Goal: Information Seeking & Learning: Learn about a topic

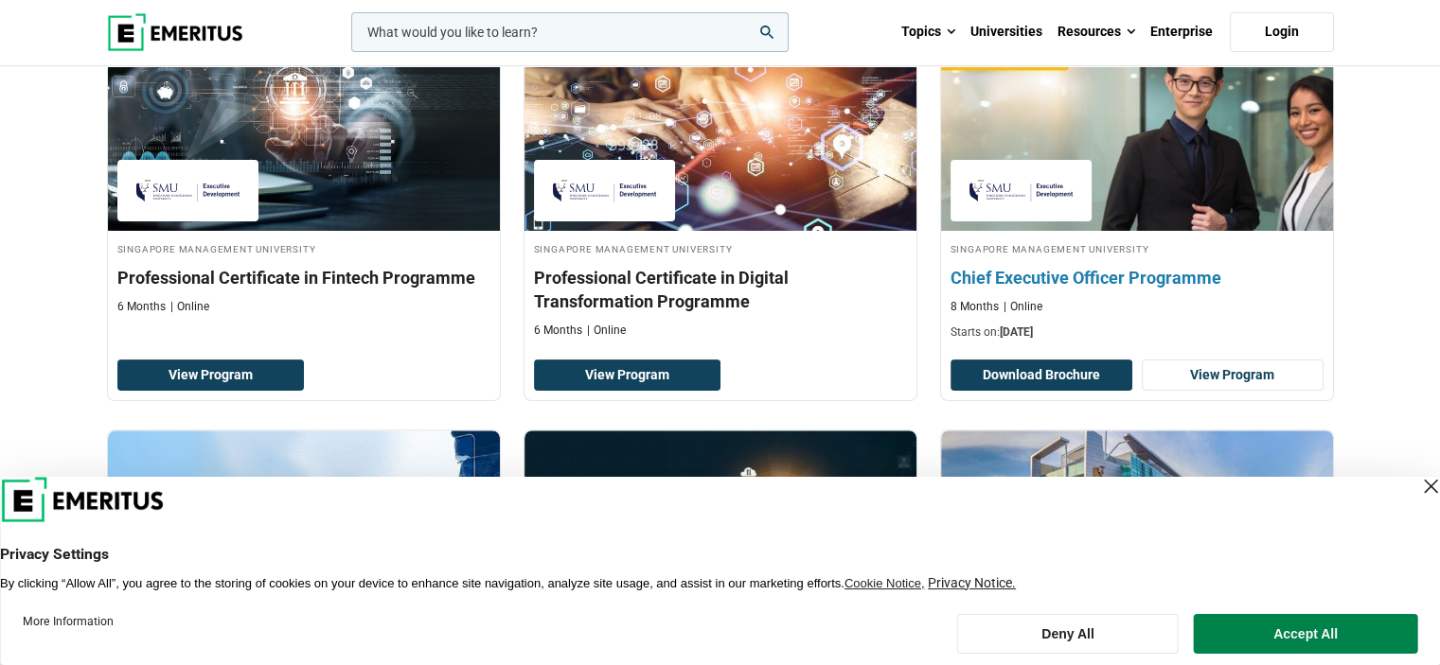
scroll to position [568, 0]
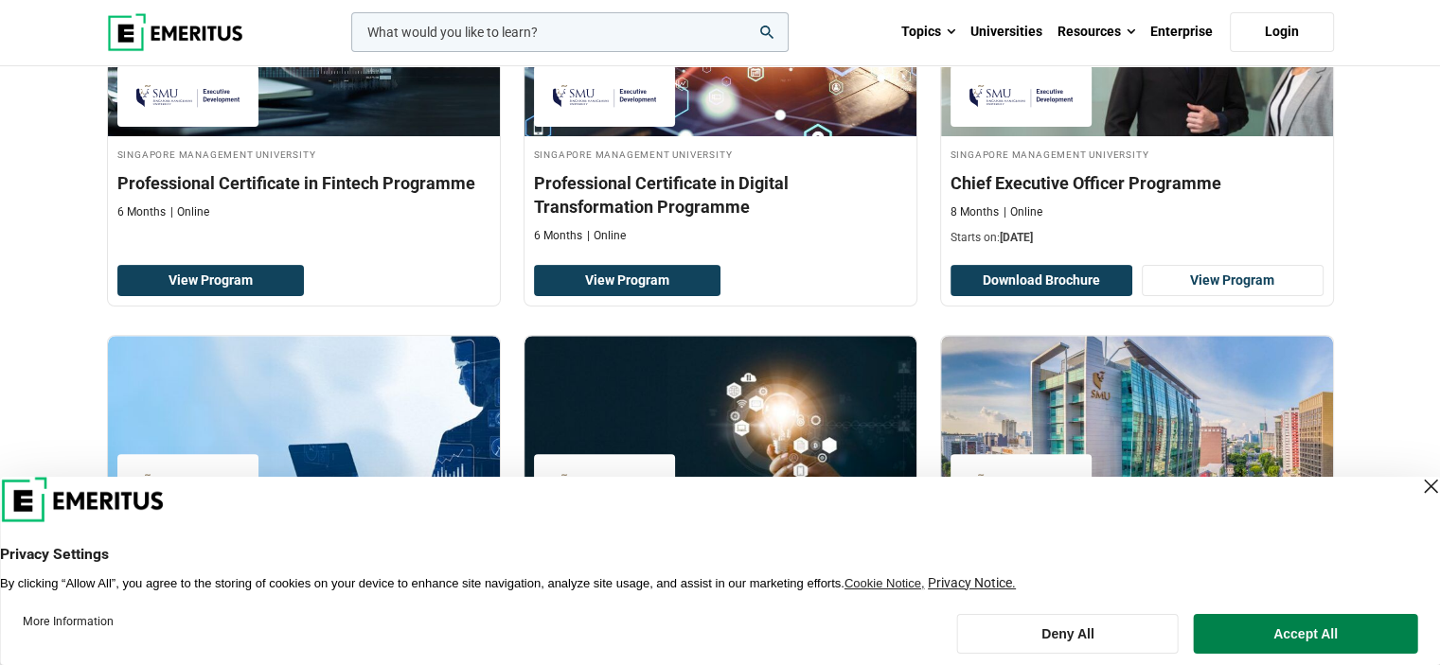
click at [1417, 489] on div "Close Layer" at bounding box center [1430, 486] width 27 height 27
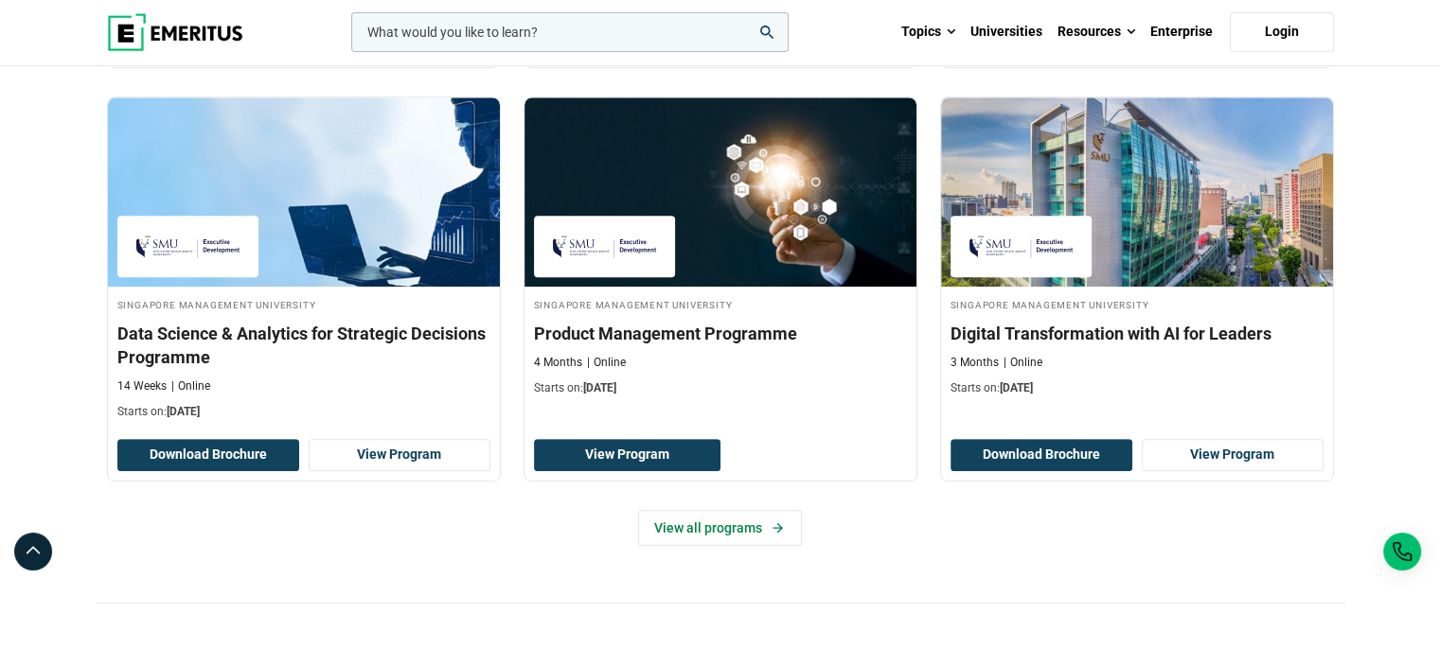
scroll to position [852, 0]
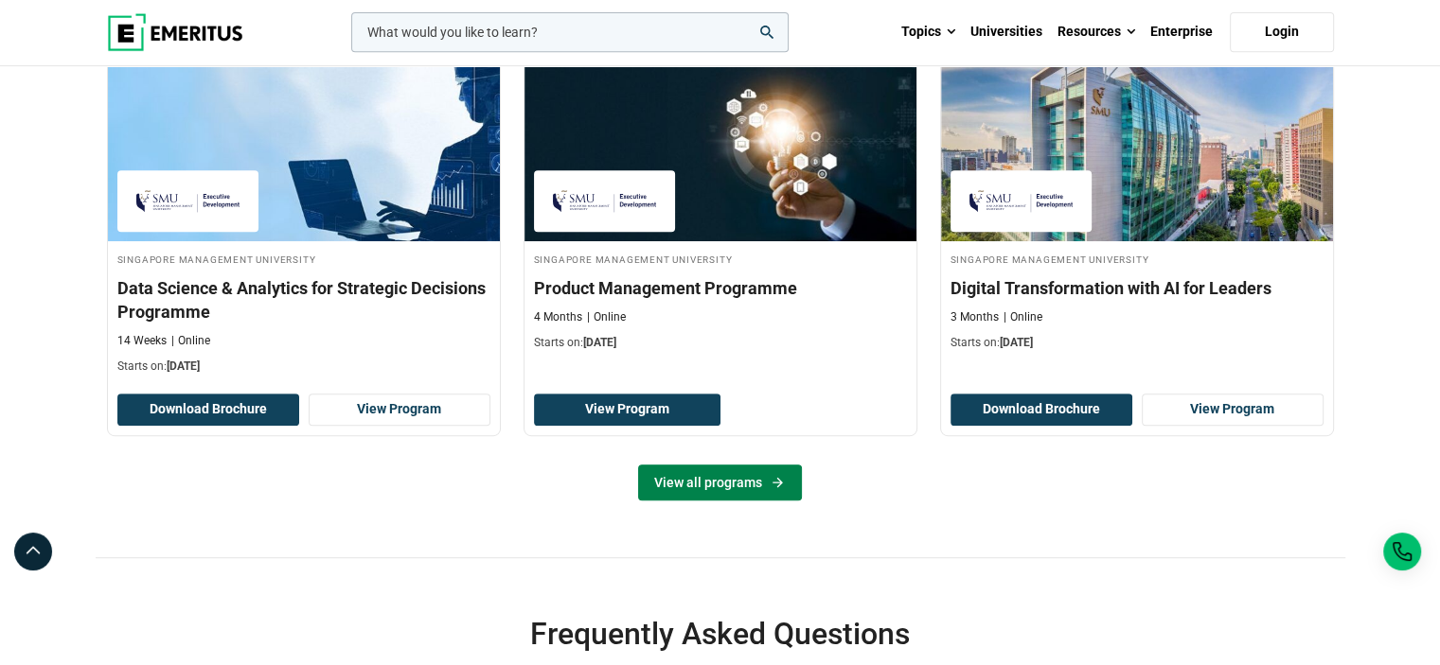
click at [752, 482] on link "View all programs" at bounding box center [720, 483] width 164 height 36
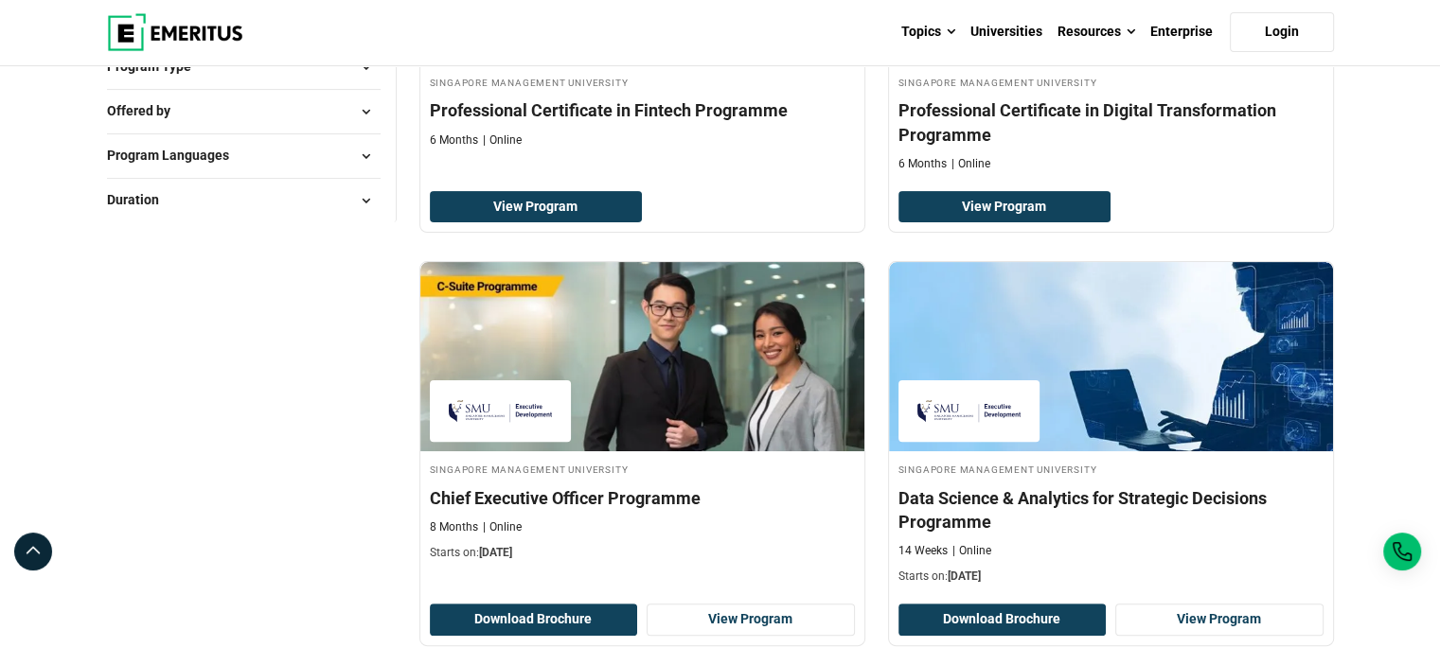
scroll to position [95, 0]
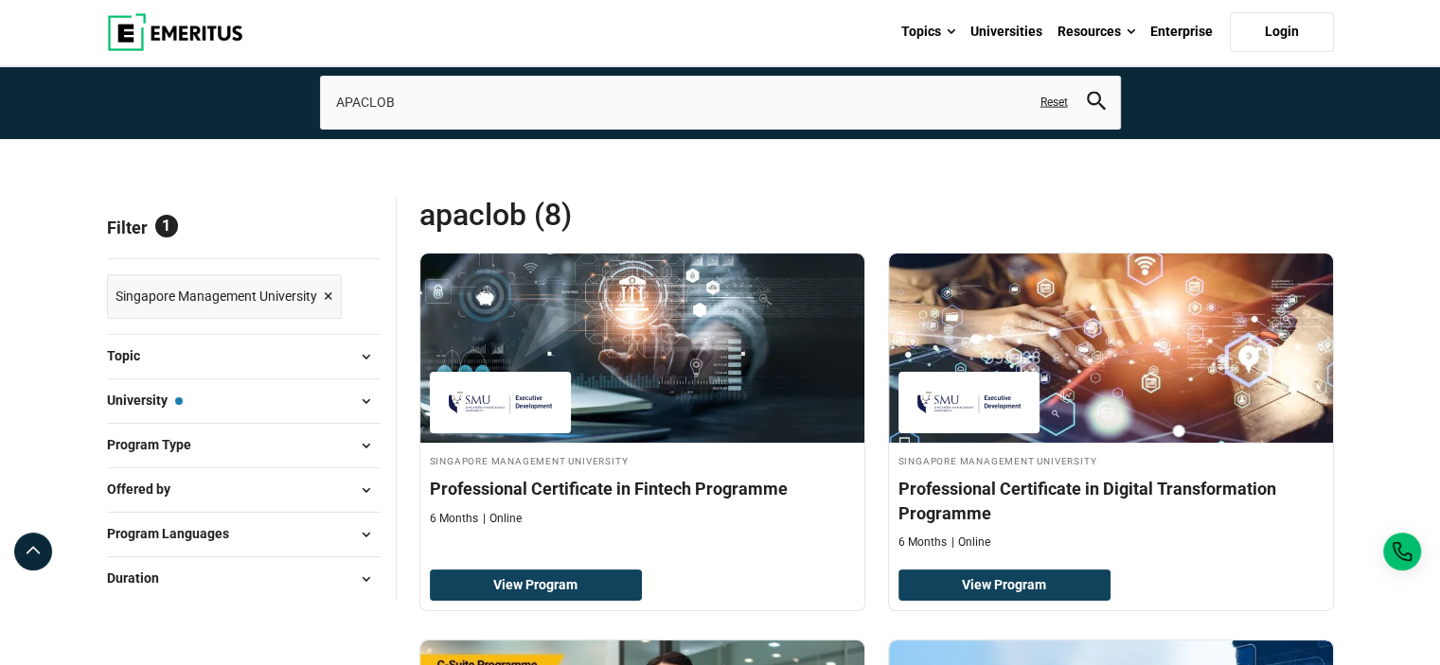
click at [258, 450] on button "Program Type" at bounding box center [244, 446] width 274 height 28
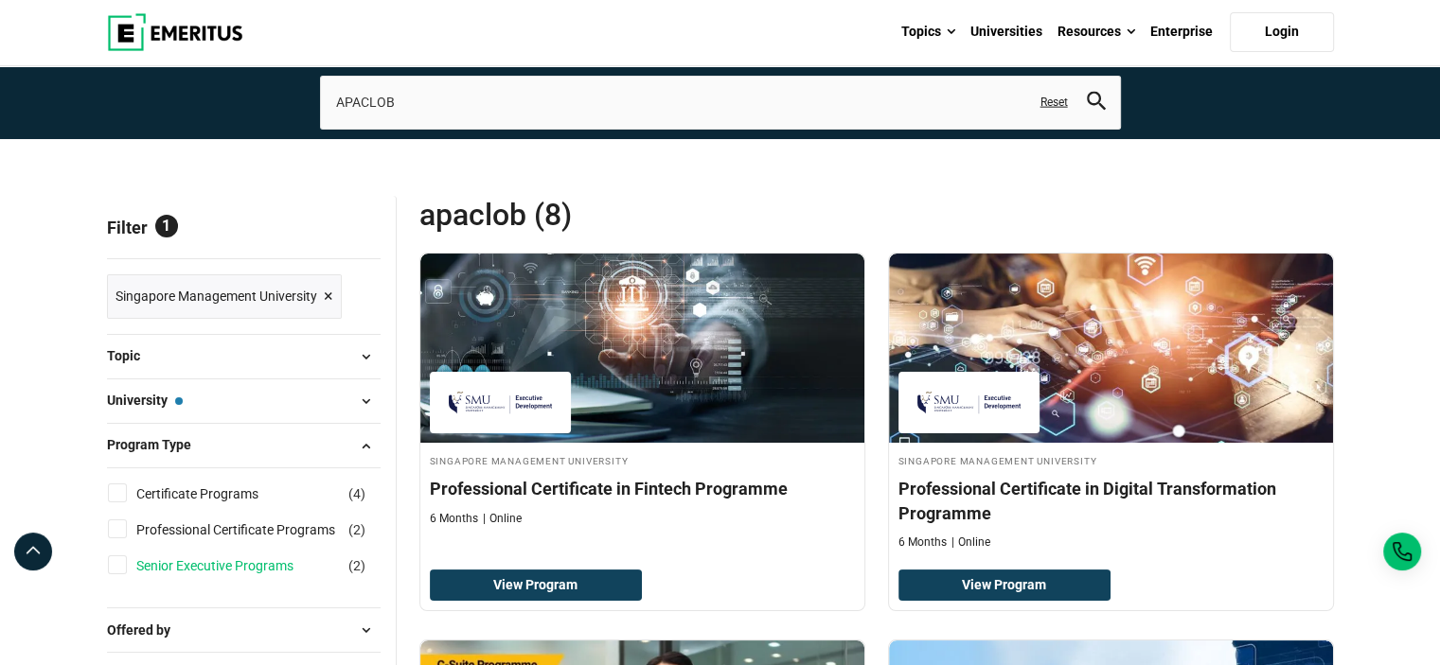
click at [221, 561] on link "Senior Executive Programs" at bounding box center [233, 566] width 195 height 21
checkbox input "true"
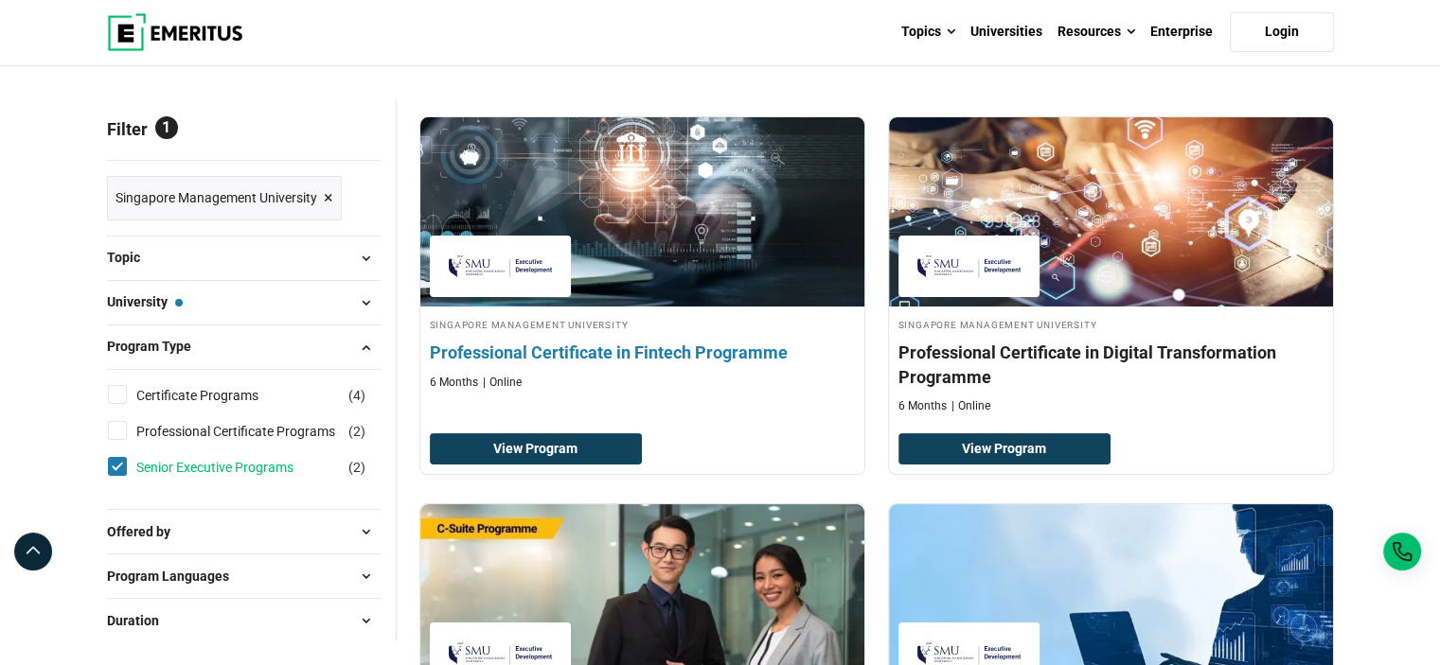
scroll to position [358, 0]
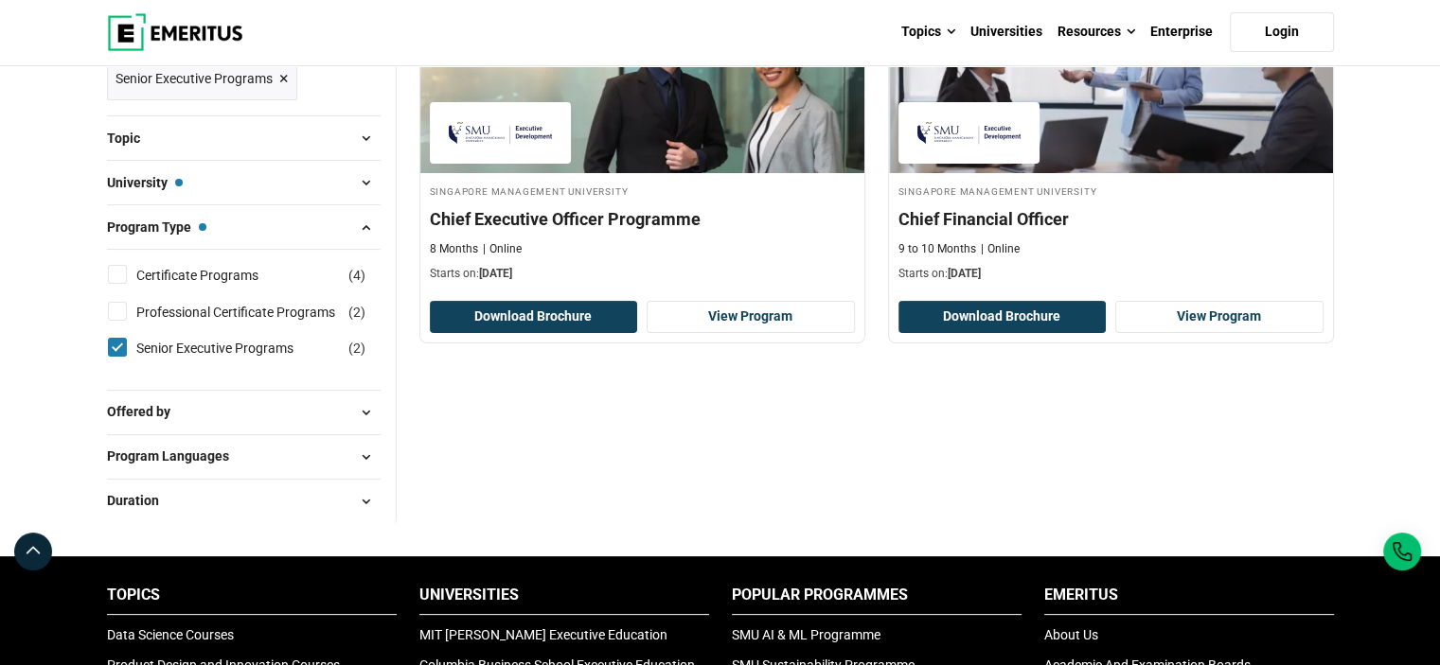
scroll to position [284, 0]
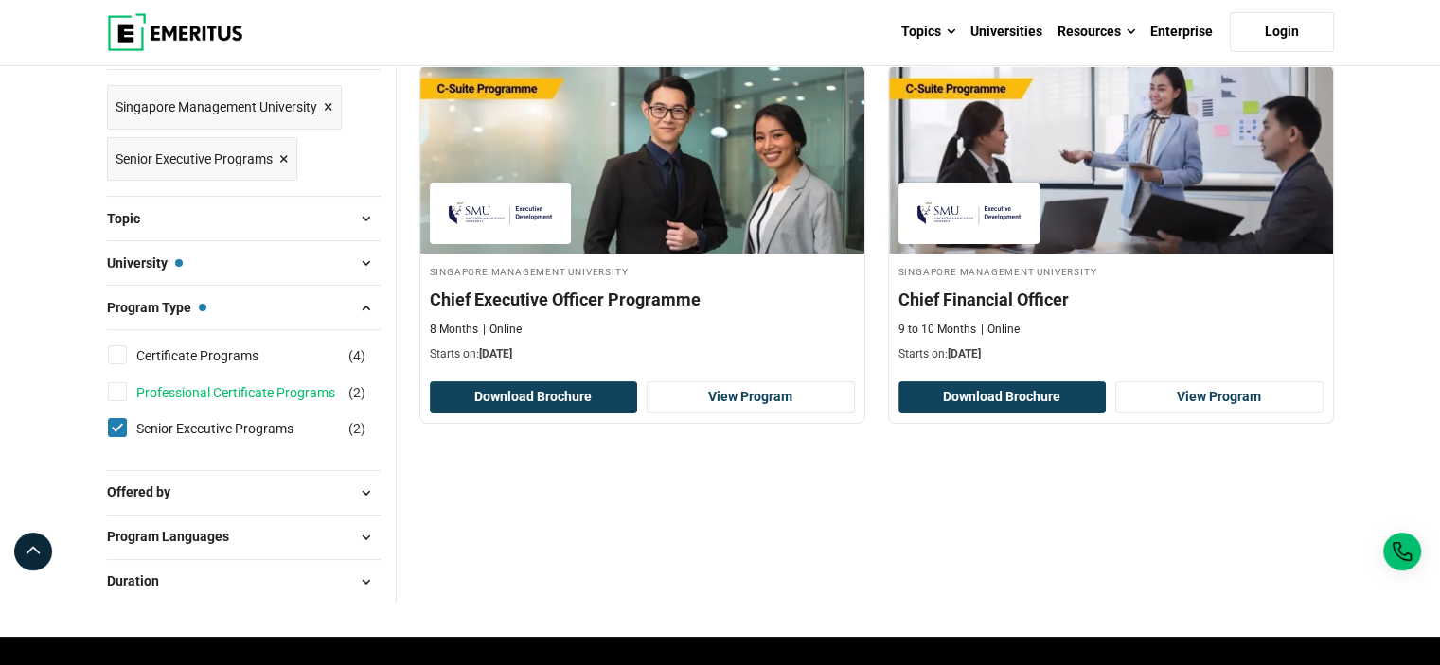
click at [244, 389] on link "Professional Certificate Programs" at bounding box center [254, 392] width 237 height 21
checkbox input "true"
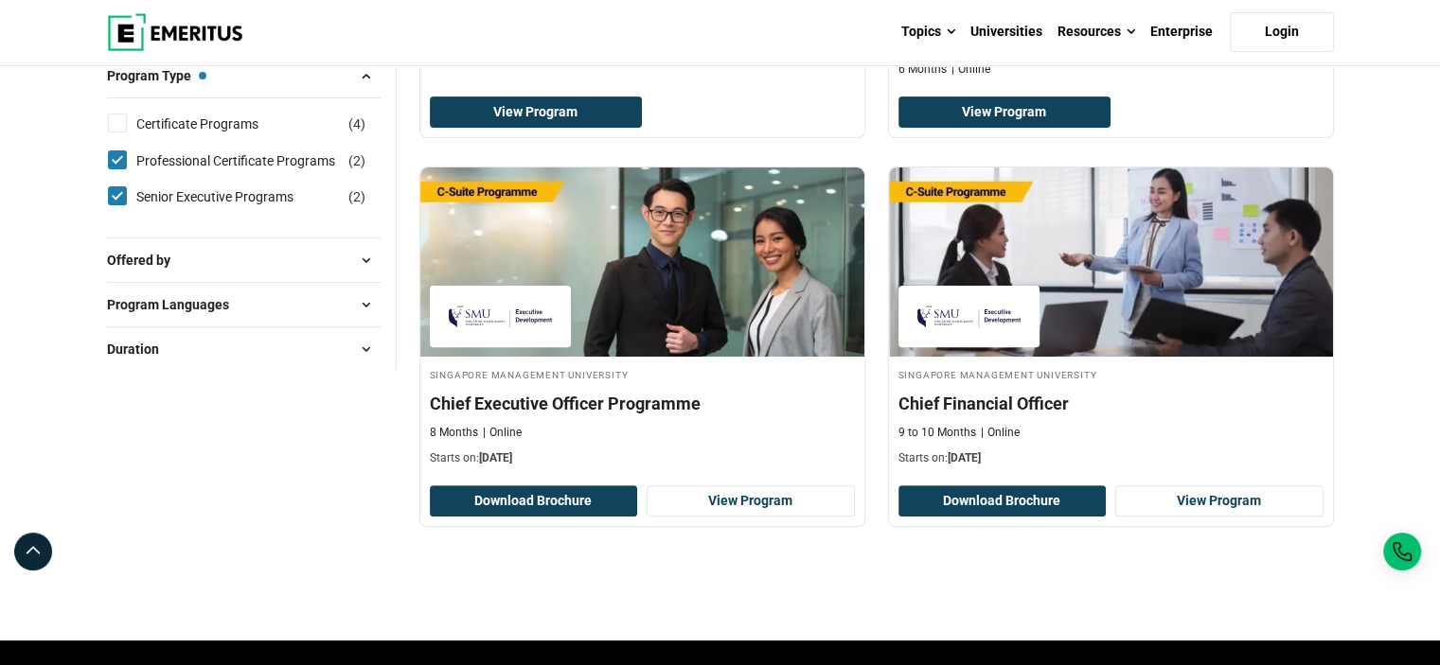
scroll to position [379, 0]
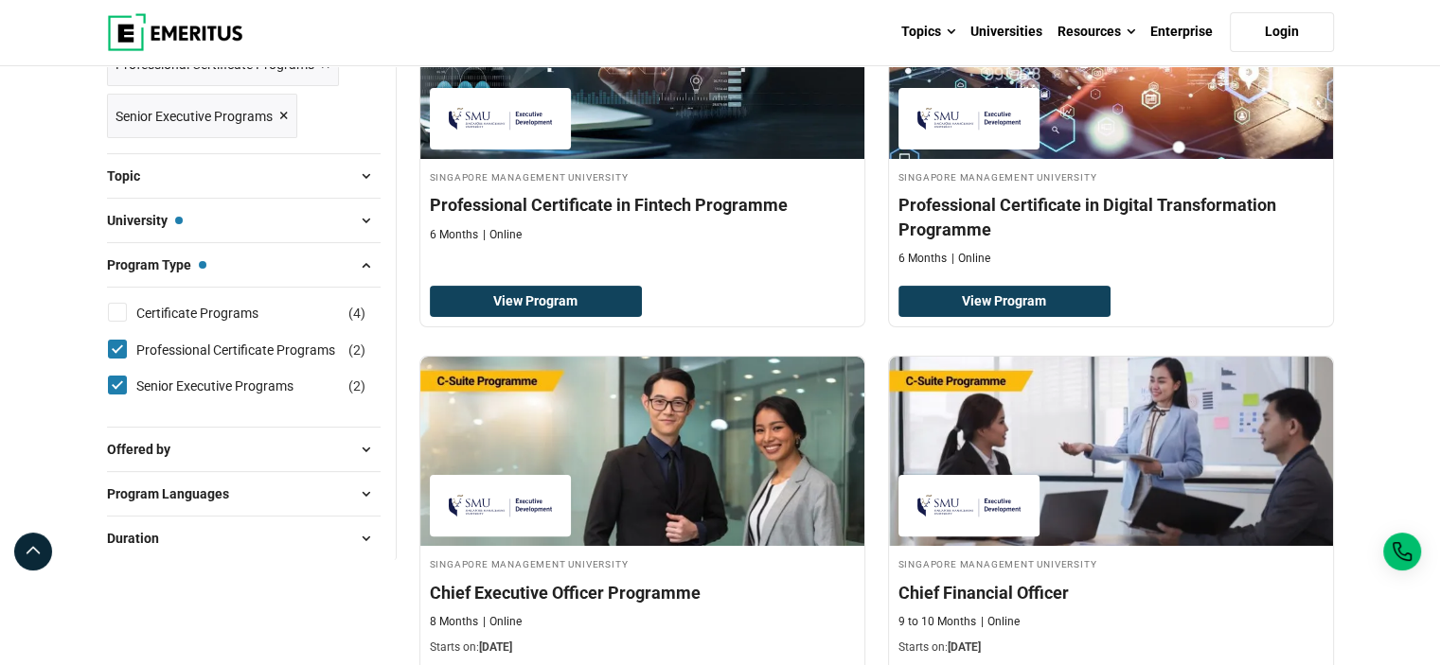
click at [125, 310] on input "Certificate Programs ( 4 )" at bounding box center [117, 312] width 19 height 19
checkbox input "true"
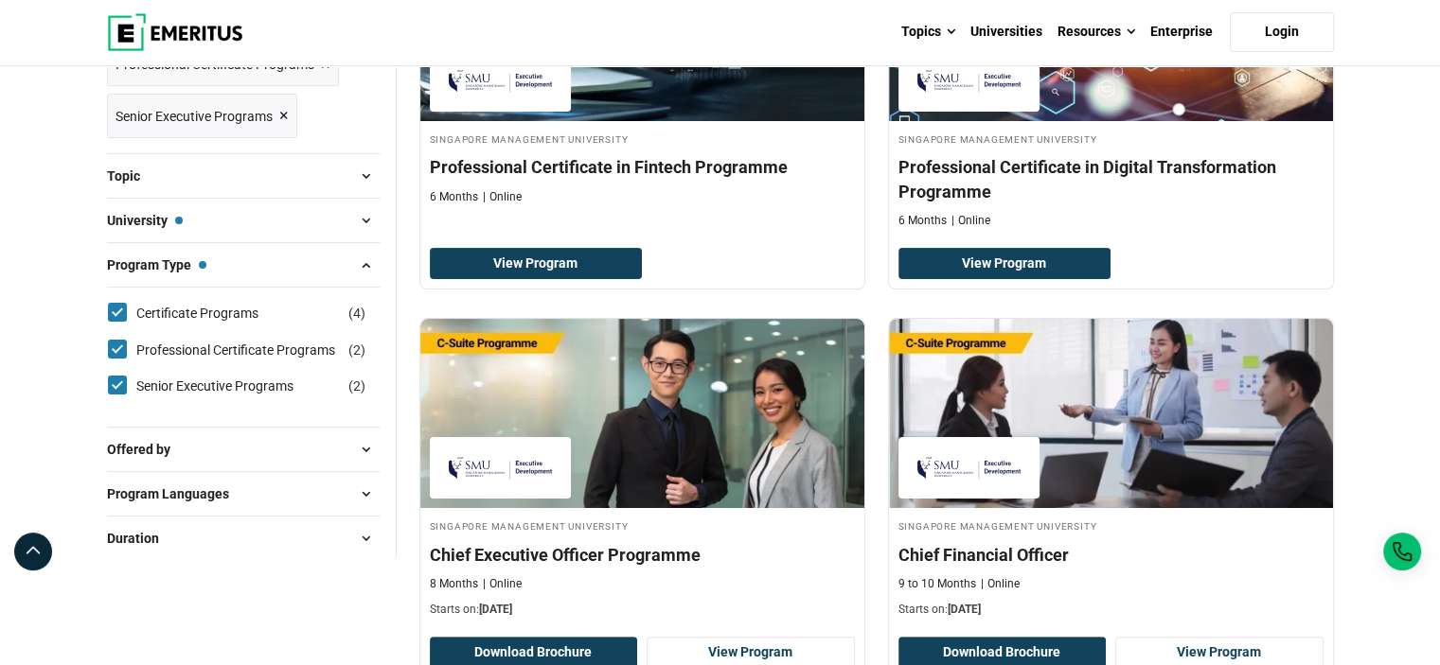
click at [120, 344] on input "Professional Certificate Programs ( 2 )" at bounding box center [117, 349] width 19 height 19
checkbox input "false"
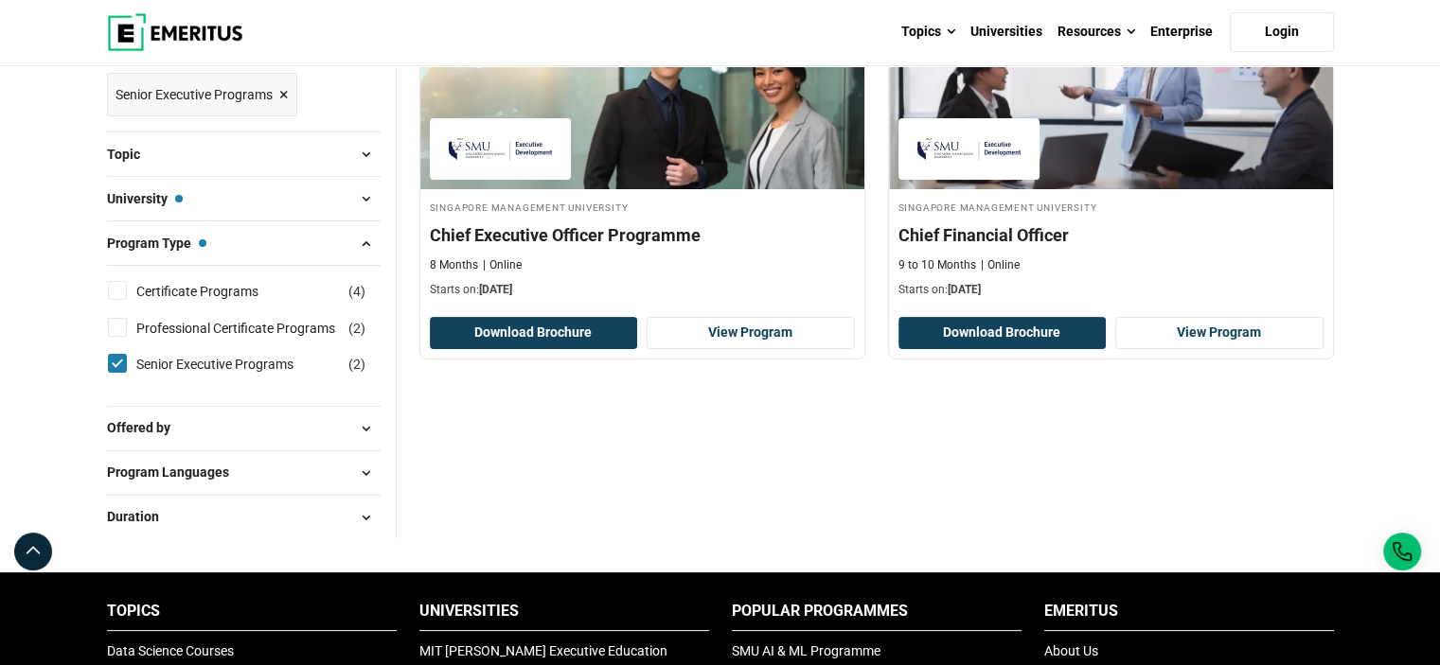
scroll to position [473, 0]
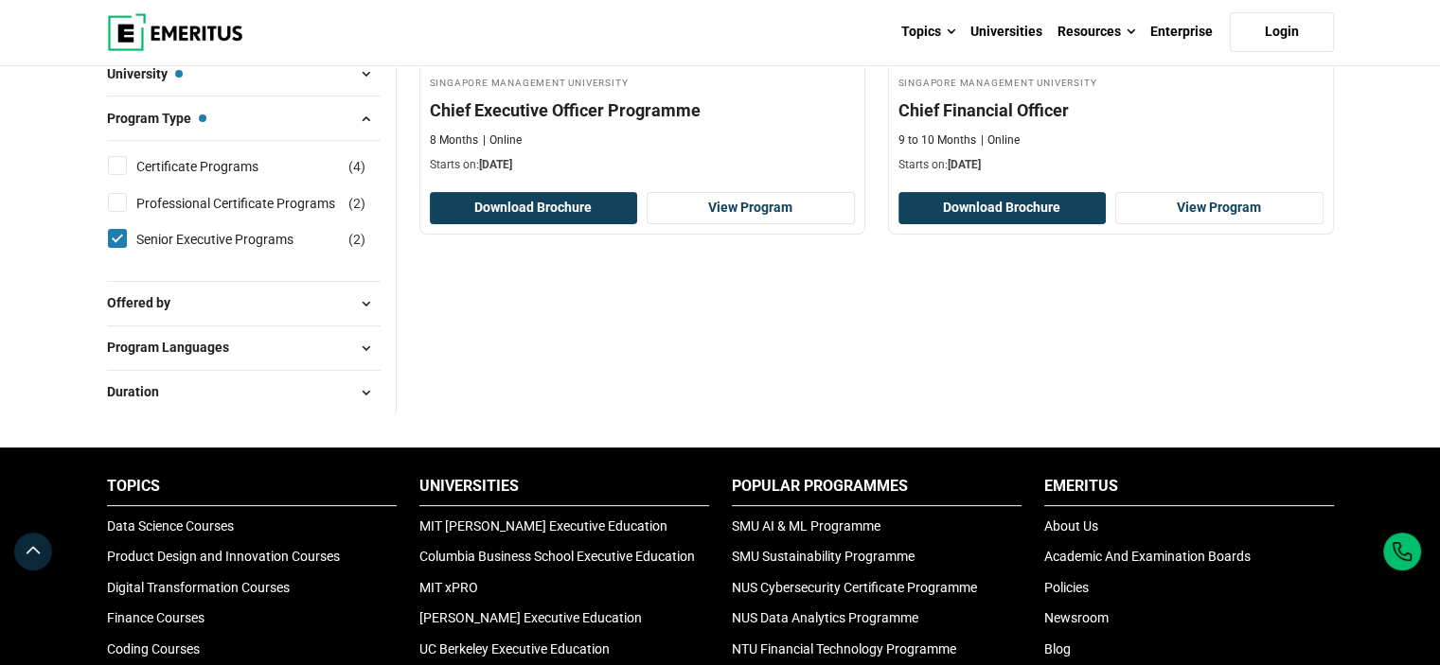
drag, startPoint x: 252, startPoint y: 306, endPoint x: 269, endPoint y: 306, distance: 17.0
click at [252, 306] on button "Offered by" at bounding box center [244, 304] width 274 height 28
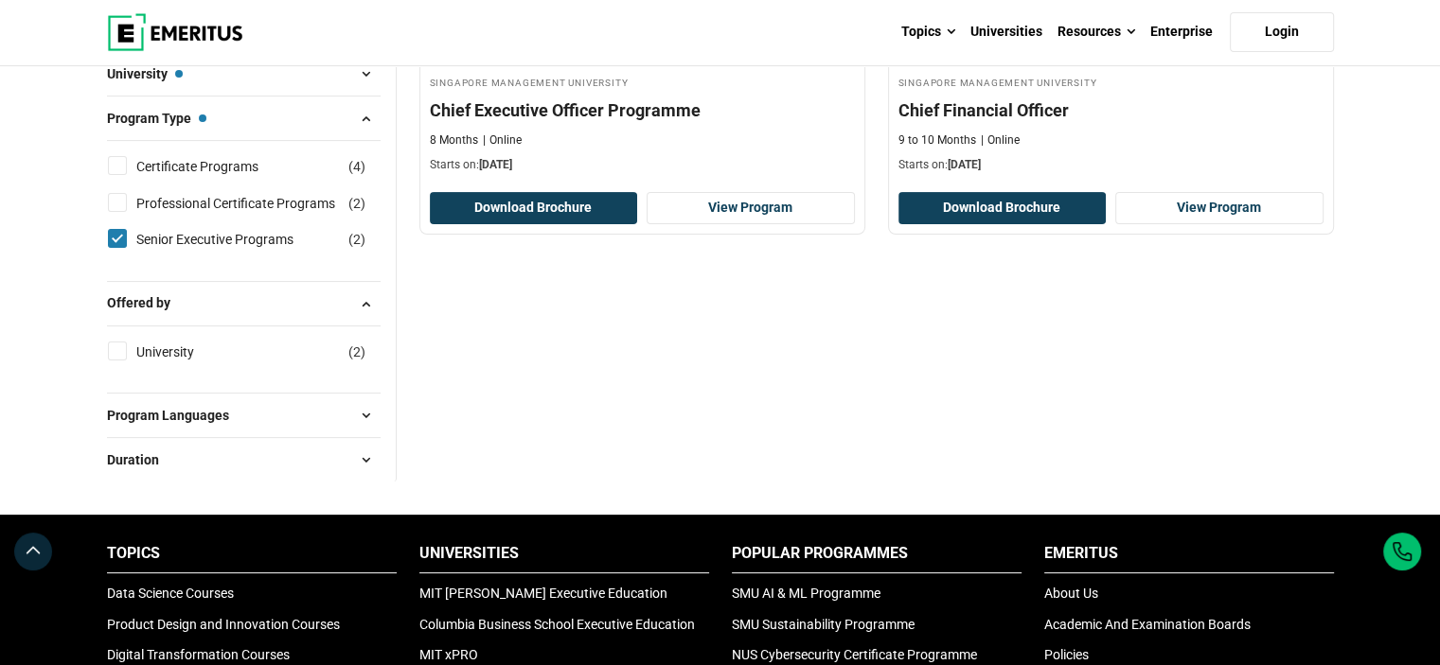
click at [259, 416] on button "Program Languages" at bounding box center [244, 415] width 274 height 28
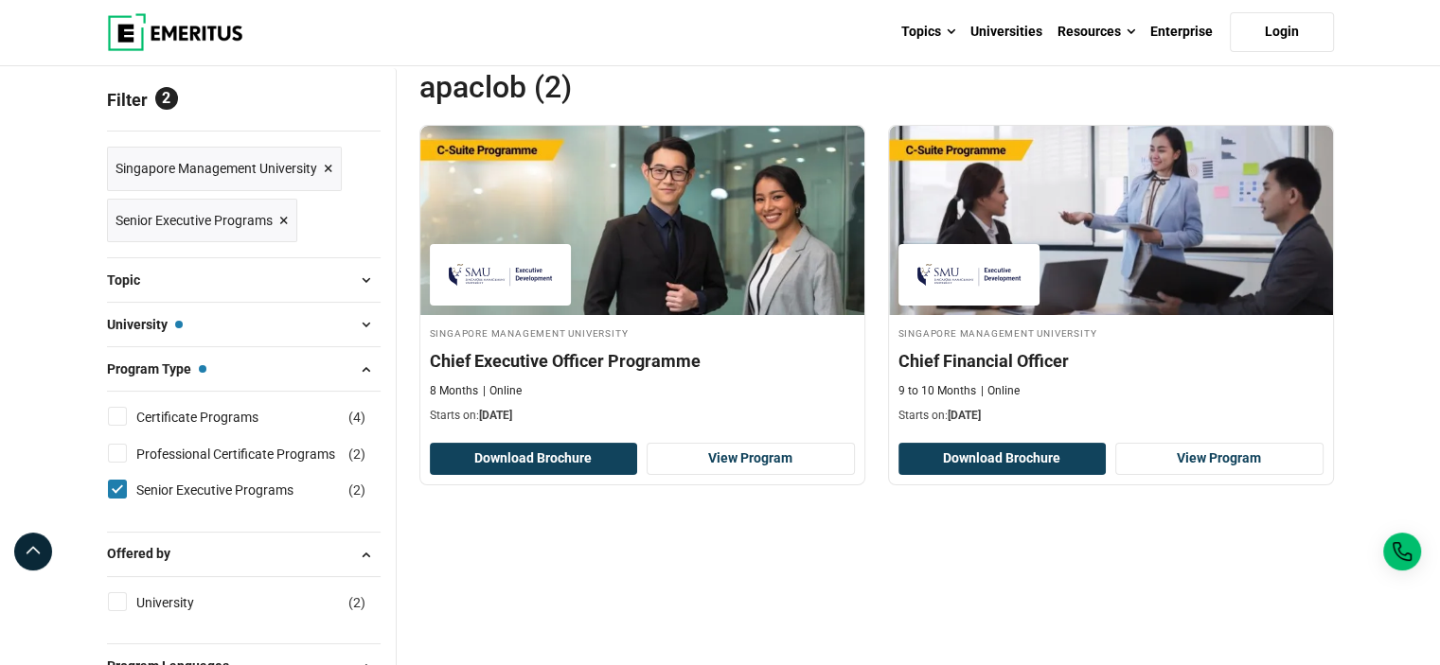
scroll to position [189, 0]
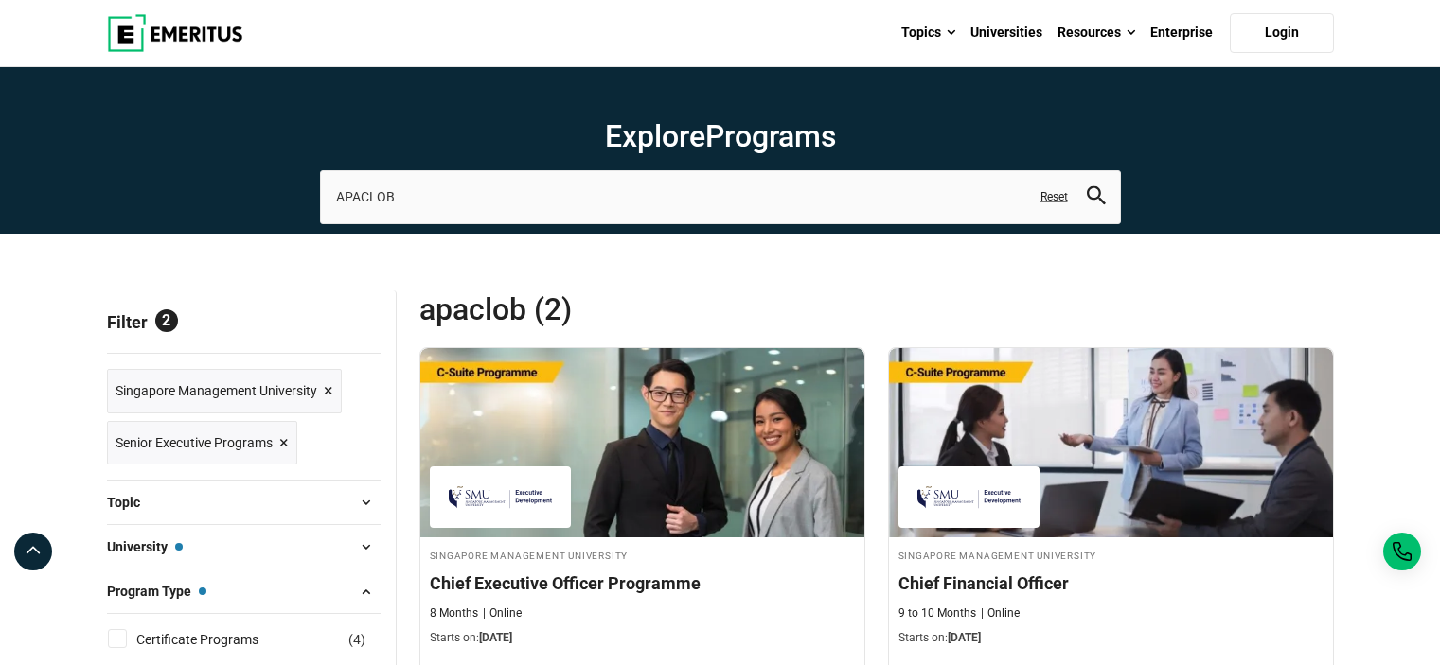
scroll to position [284, 0]
